Goal: Check status

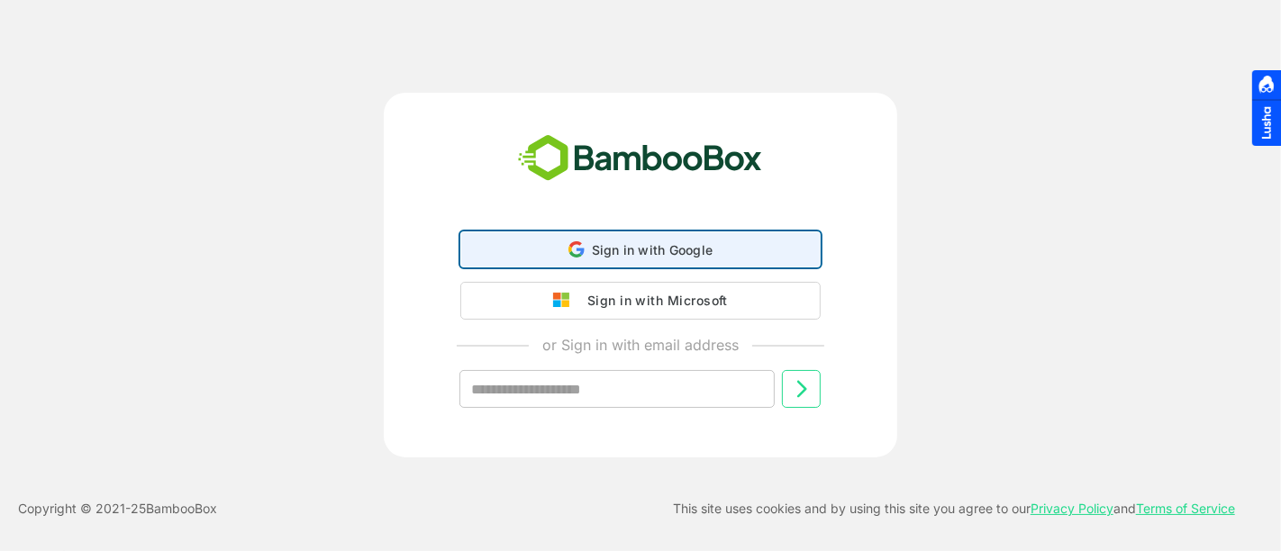
click at [638, 235] on div "Sign in with Google Sign in with Google. Opens in new tab" at bounding box center [640, 249] width 337 height 34
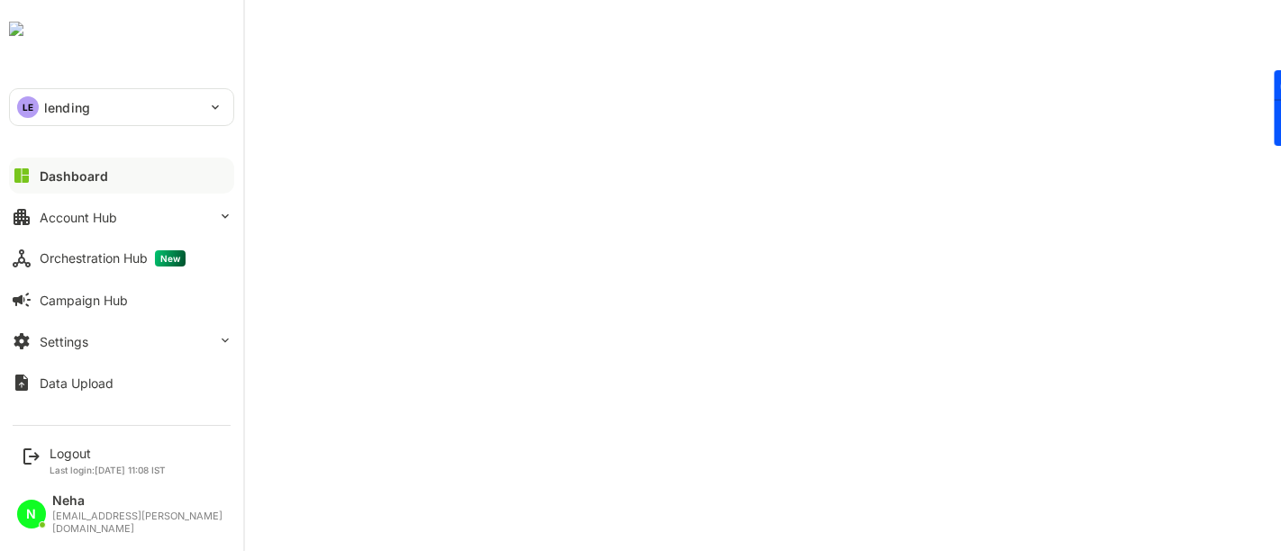
click at [121, 113] on div "LE lending" at bounding box center [111, 107] width 202 height 36
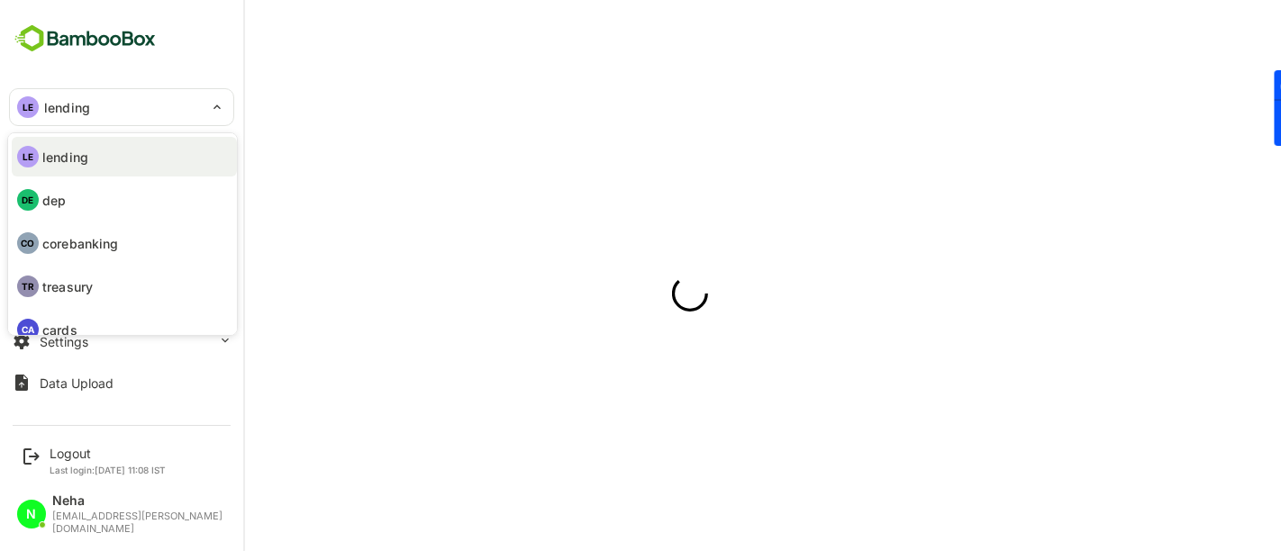
click at [102, 155] on li "LE lending" at bounding box center [124, 157] width 225 height 40
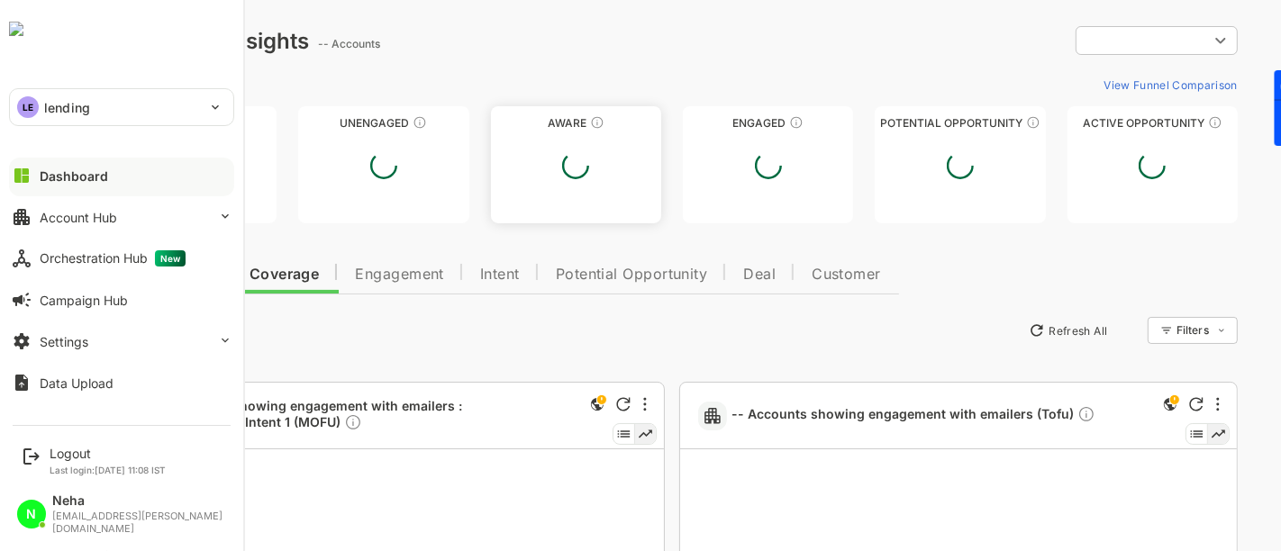
type input "**********"
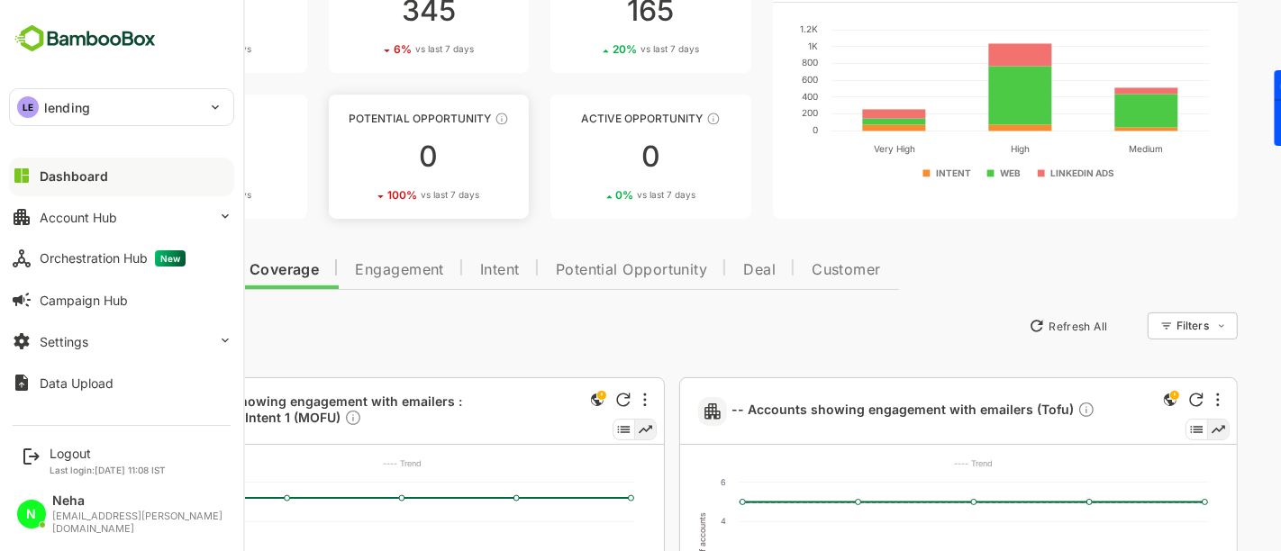
scroll to position [162, 0]
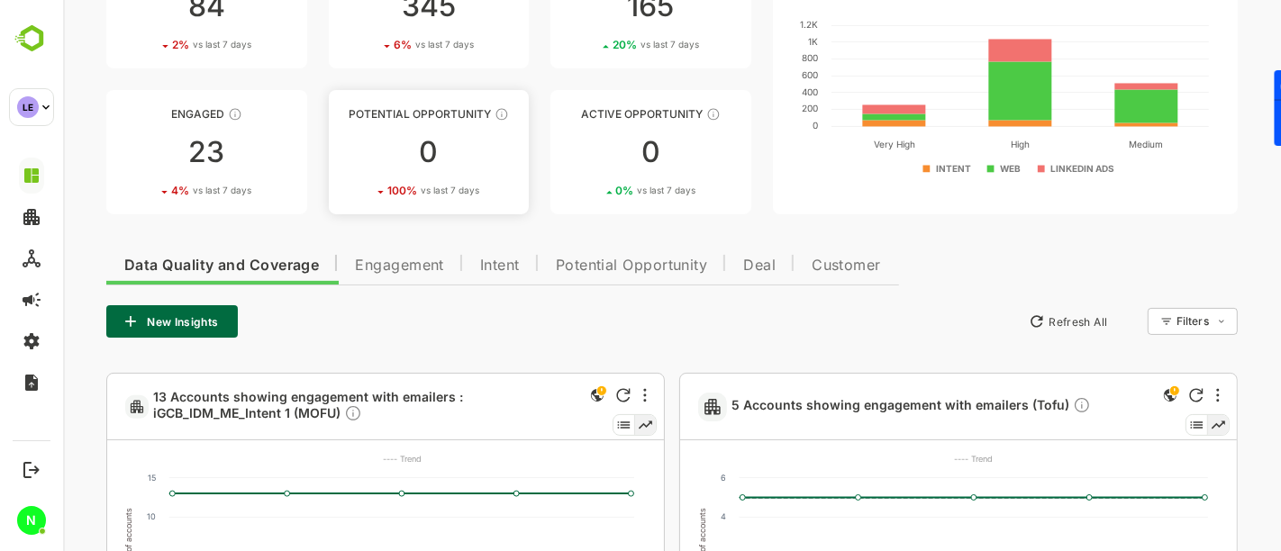
click at [423, 150] on div "0" at bounding box center [428, 152] width 201 height 29
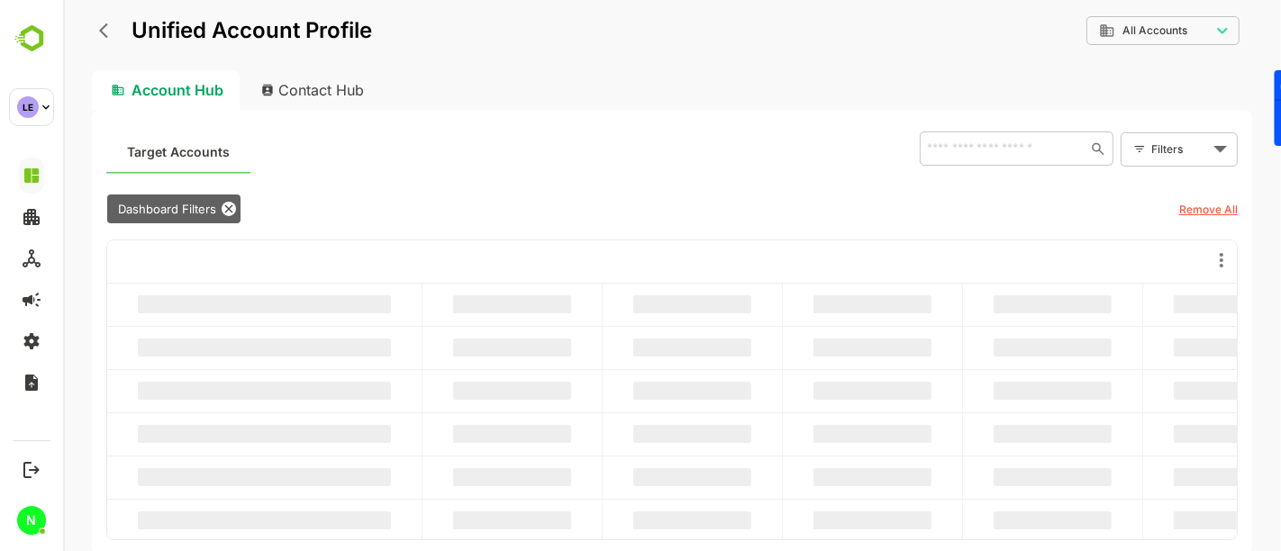
scroll to position [0, 0]
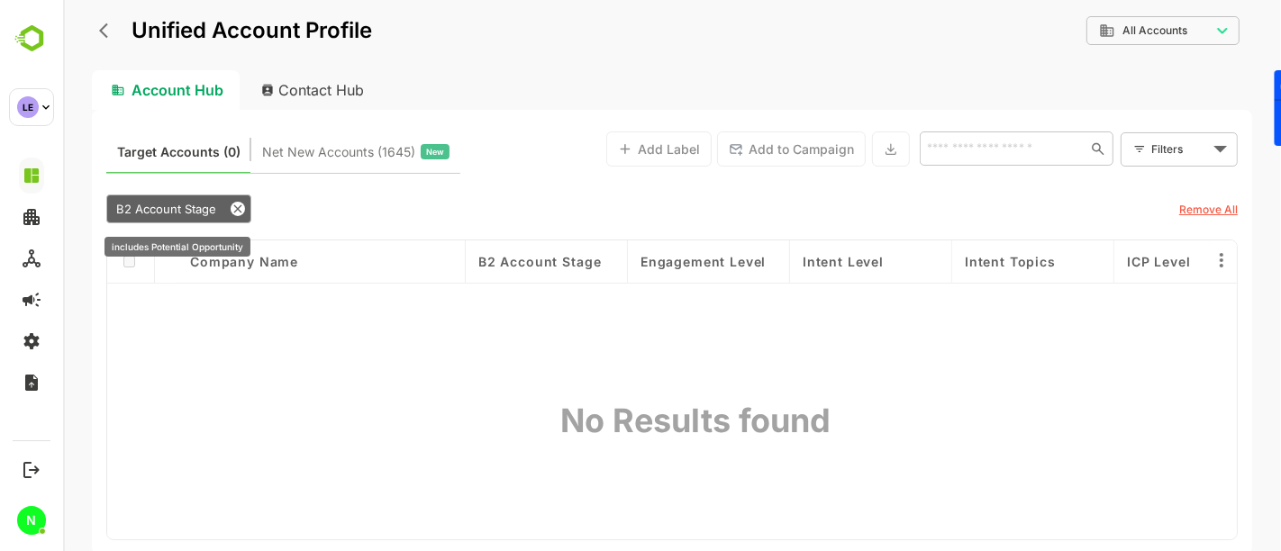
click at [231, 212] on icon at bounding box center [237, 209] width 14 height 14
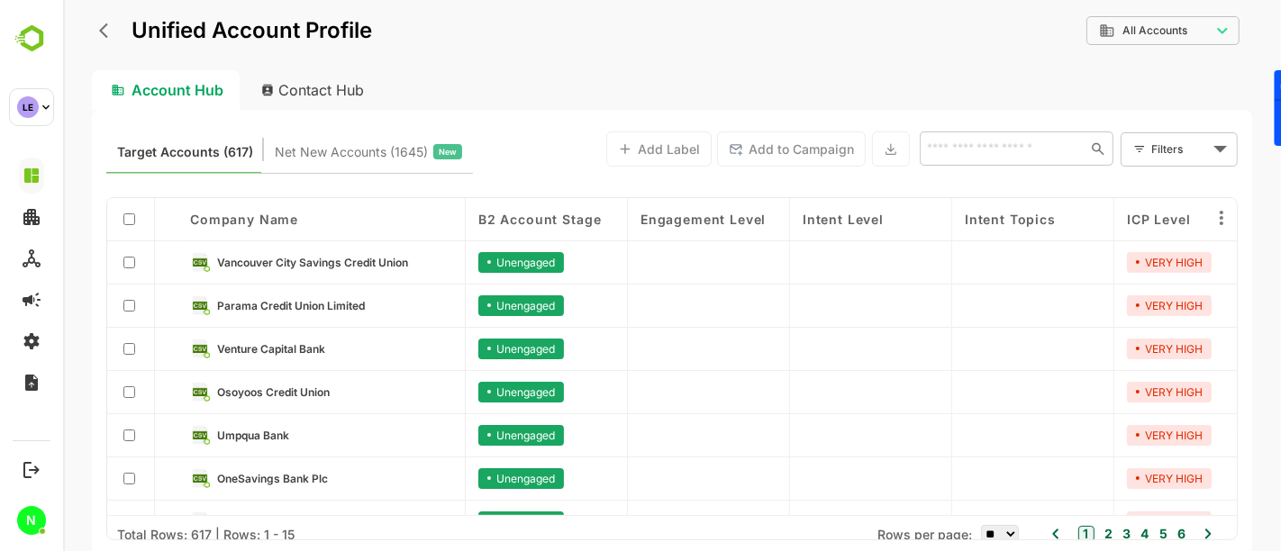
click at [102, 33] on icon "back" at bounding box center [102, 30] width 9 height 15
